Goal: Information Seeking & Learning: Learn about a topic

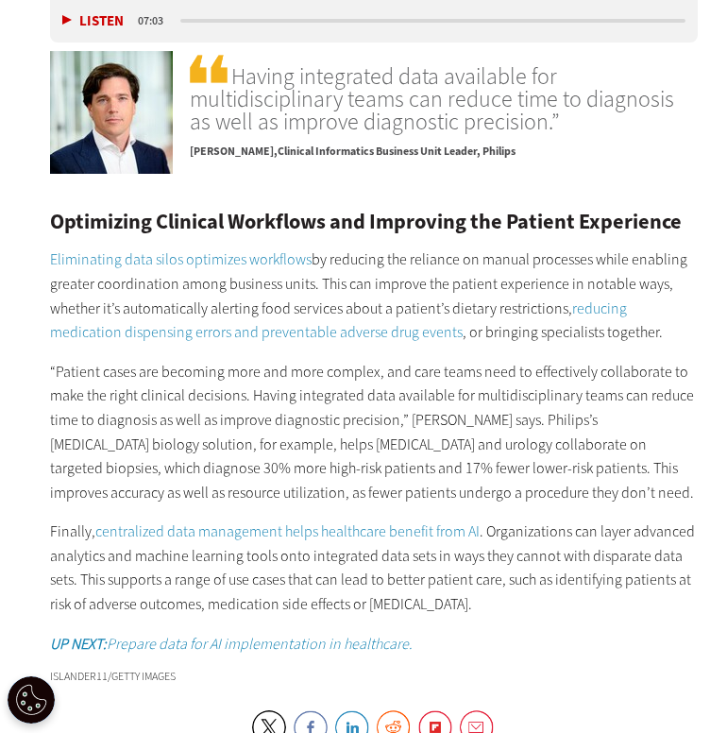
scroll to position [3066, 0]
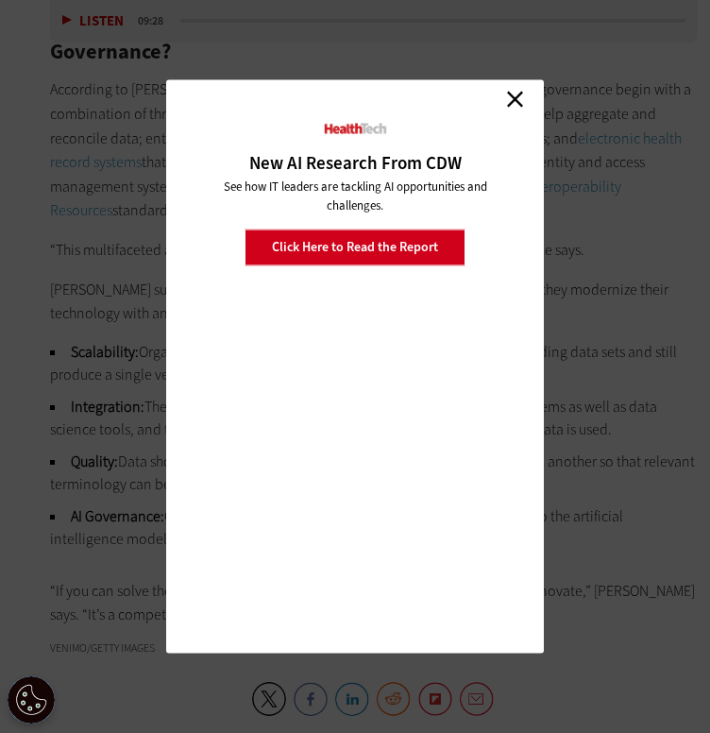
scroll to position [4665, 0]
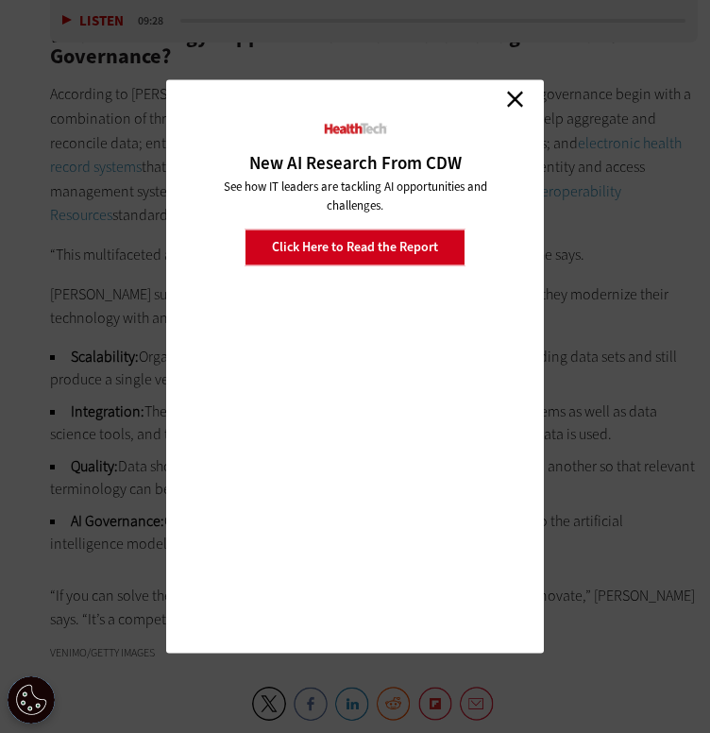
click at [518, 93] on link "Close" at bounding box center [514, 99] width 28 height 28
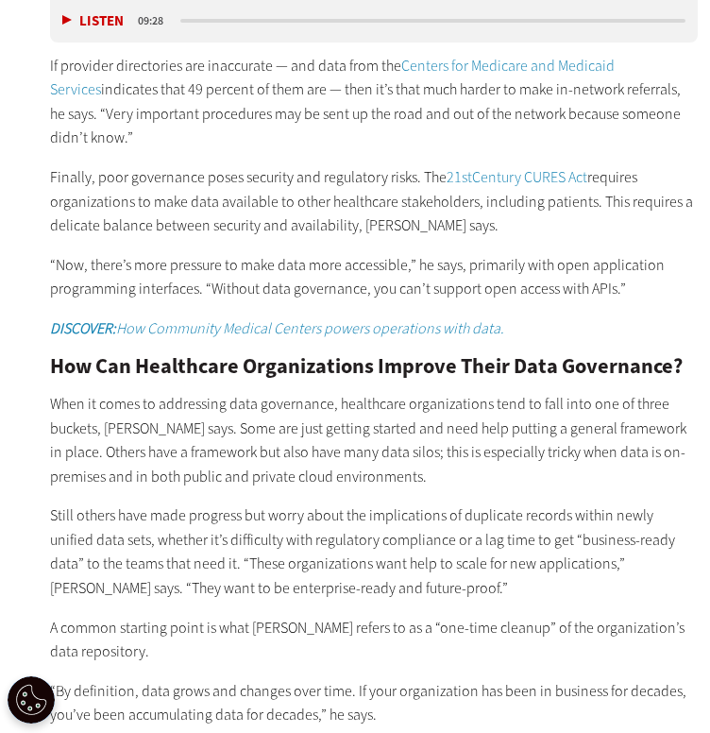
scroll to position [3625, 0]
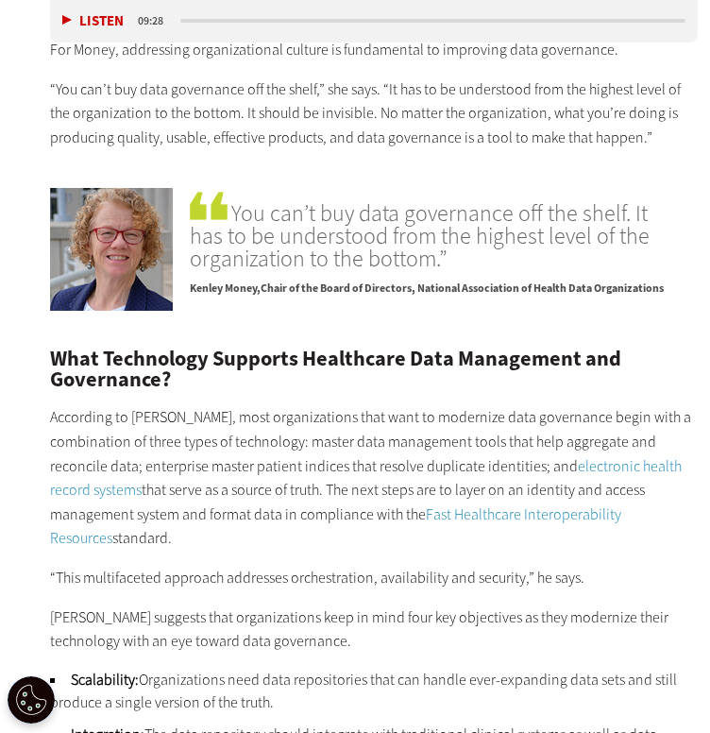
scroll to position [4373, 0]
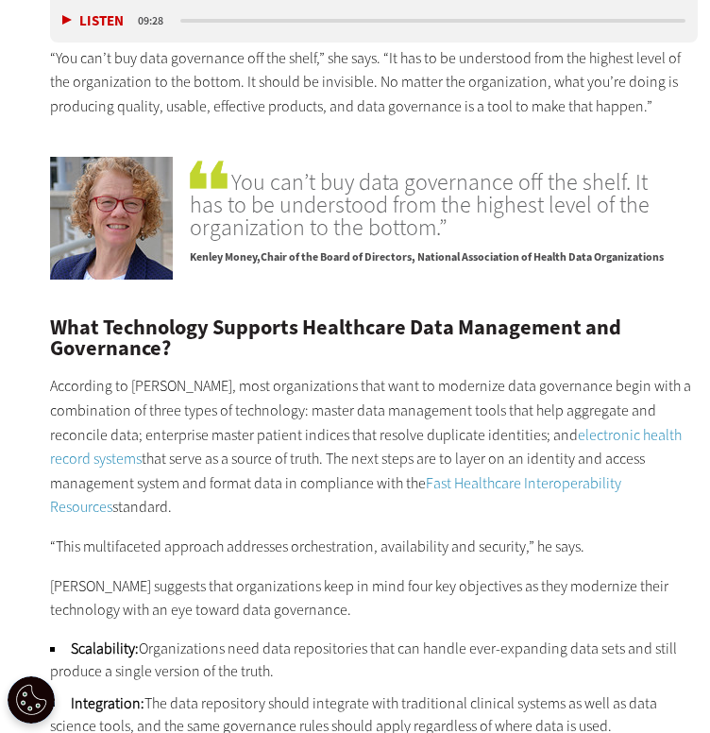
click at [302, 637] on li "Scalability: Organizations need data repositories that can handle ever-expandin…" at bounding box center [373, 659] width 647 height 45
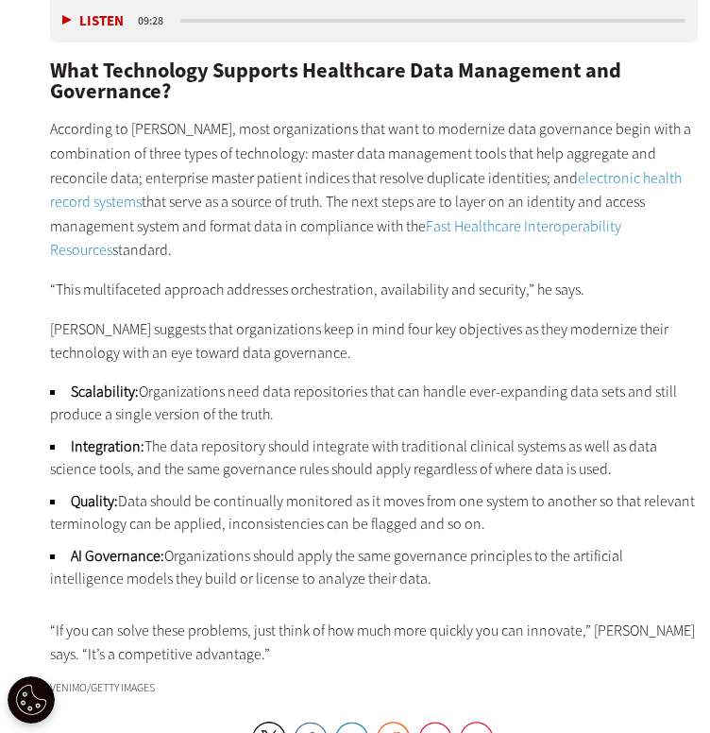
scroll to position [4415, 0]
